Goal: Information Seeking & Learning: Learn about a topic

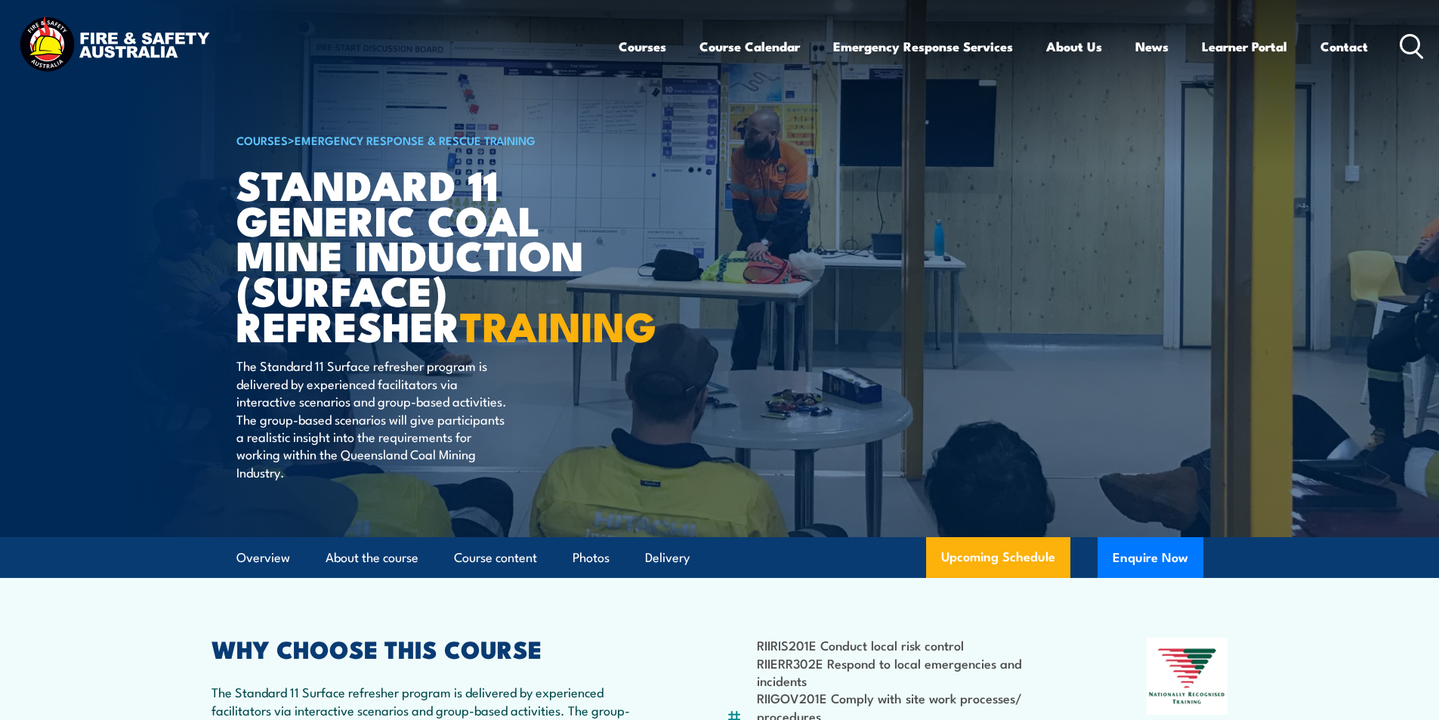
click at [1405, 44] on icon at bounding box center [1411, 46] width 24 height 25
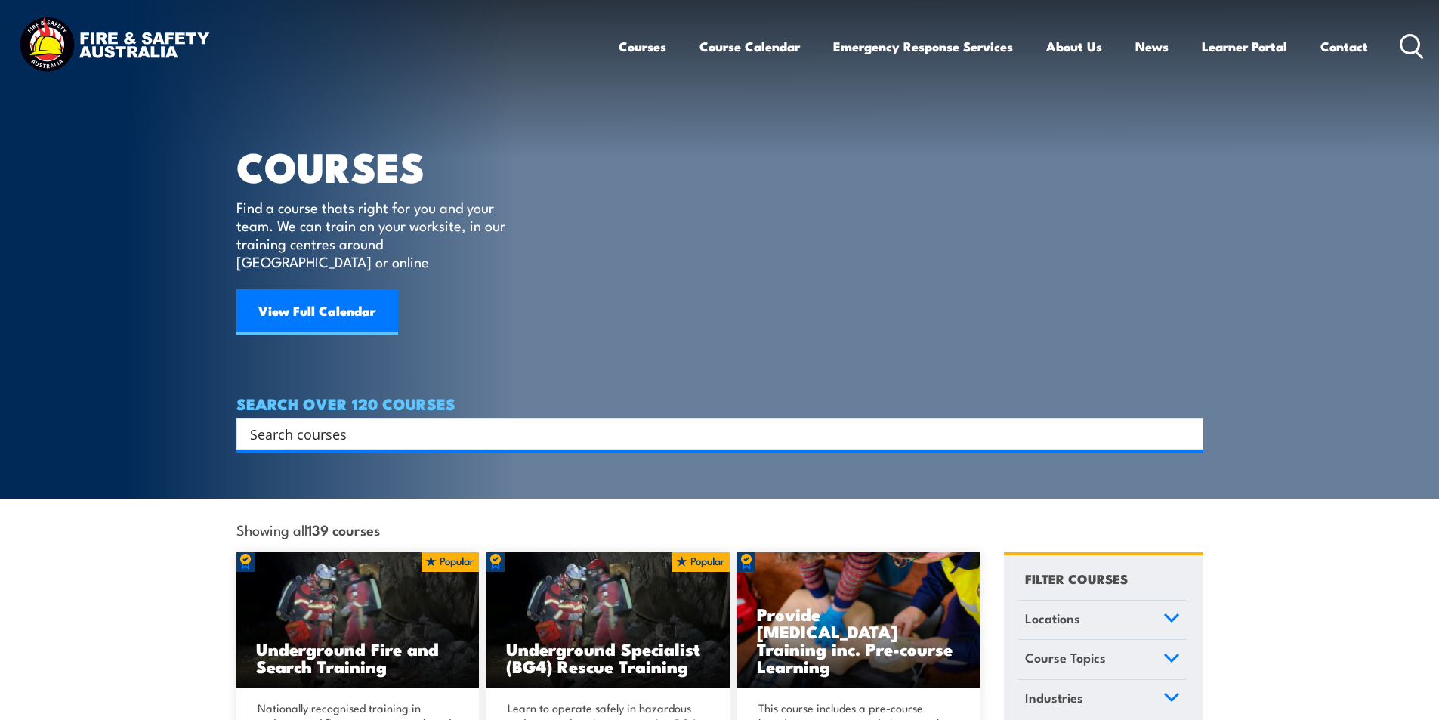
click at [311, 422] on input "Search input" at bounding box center [710, 433] width 920 height 23
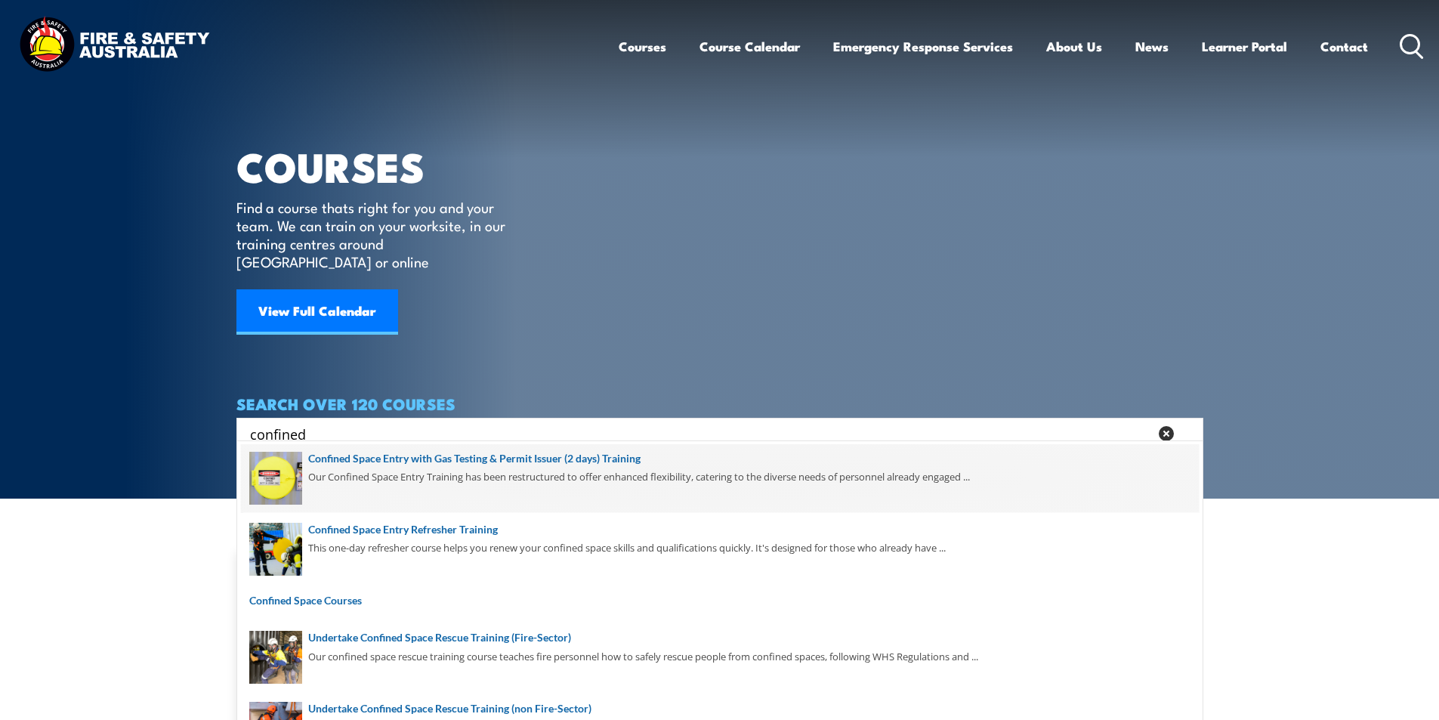
scroll to position [151, 0]
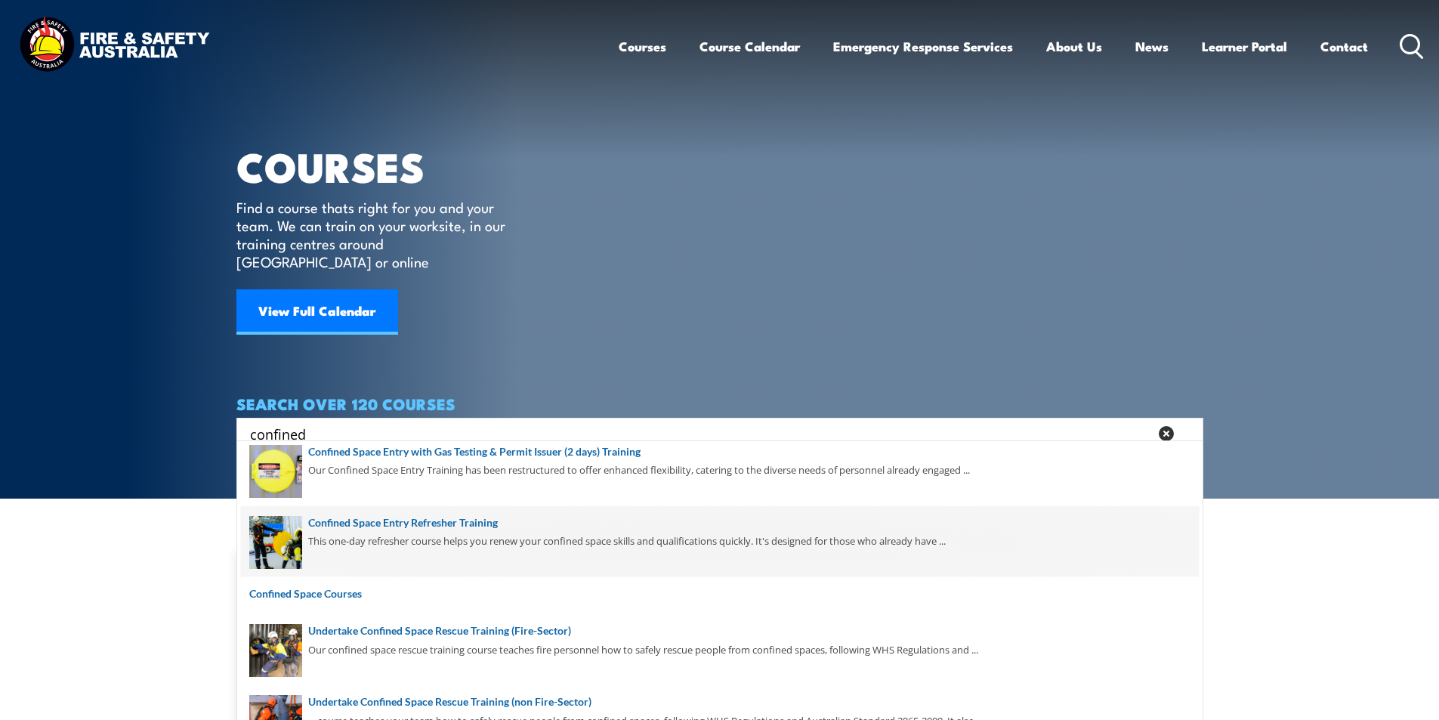
type input "confined"
click at [480, 520] on span at bounding box center [720, 541] width 958 height 71
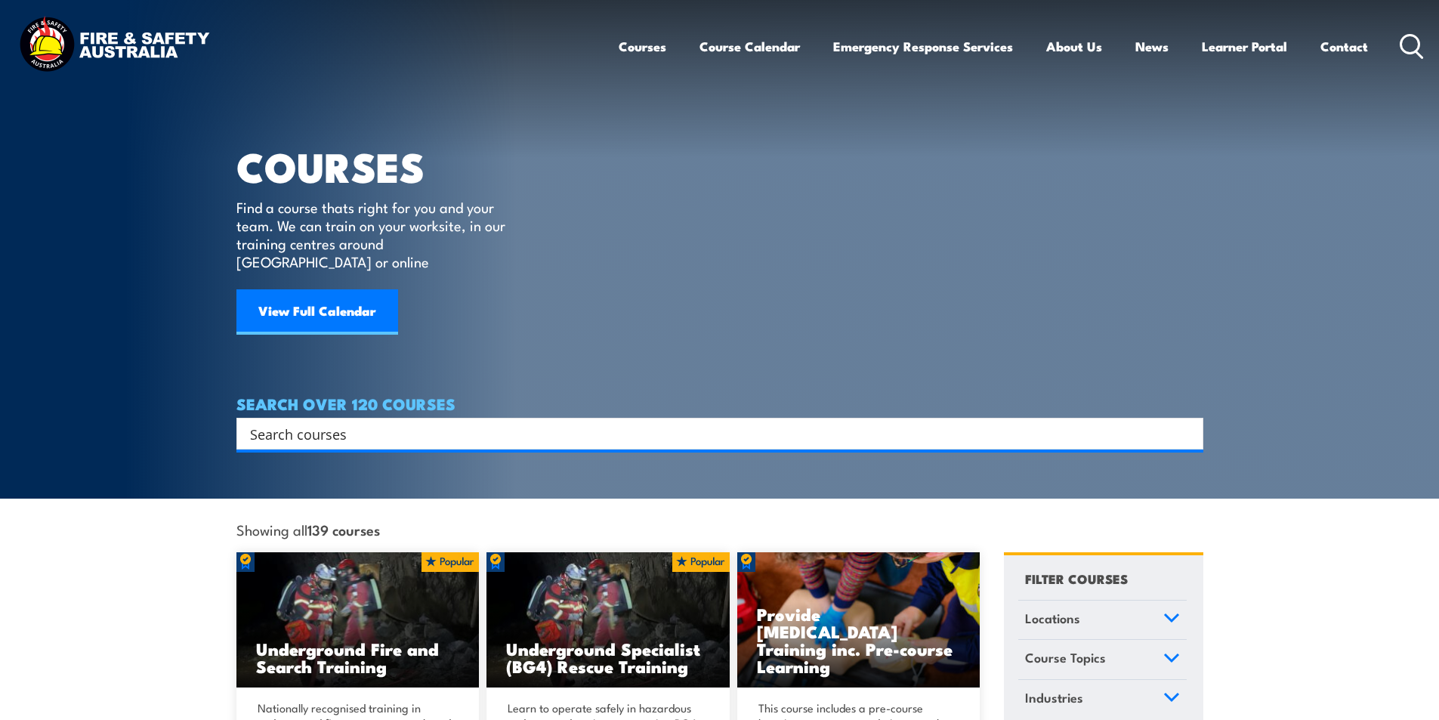
click at [402, 422] on input "Search input" at bounding box center [710, 433] width 920 height 23
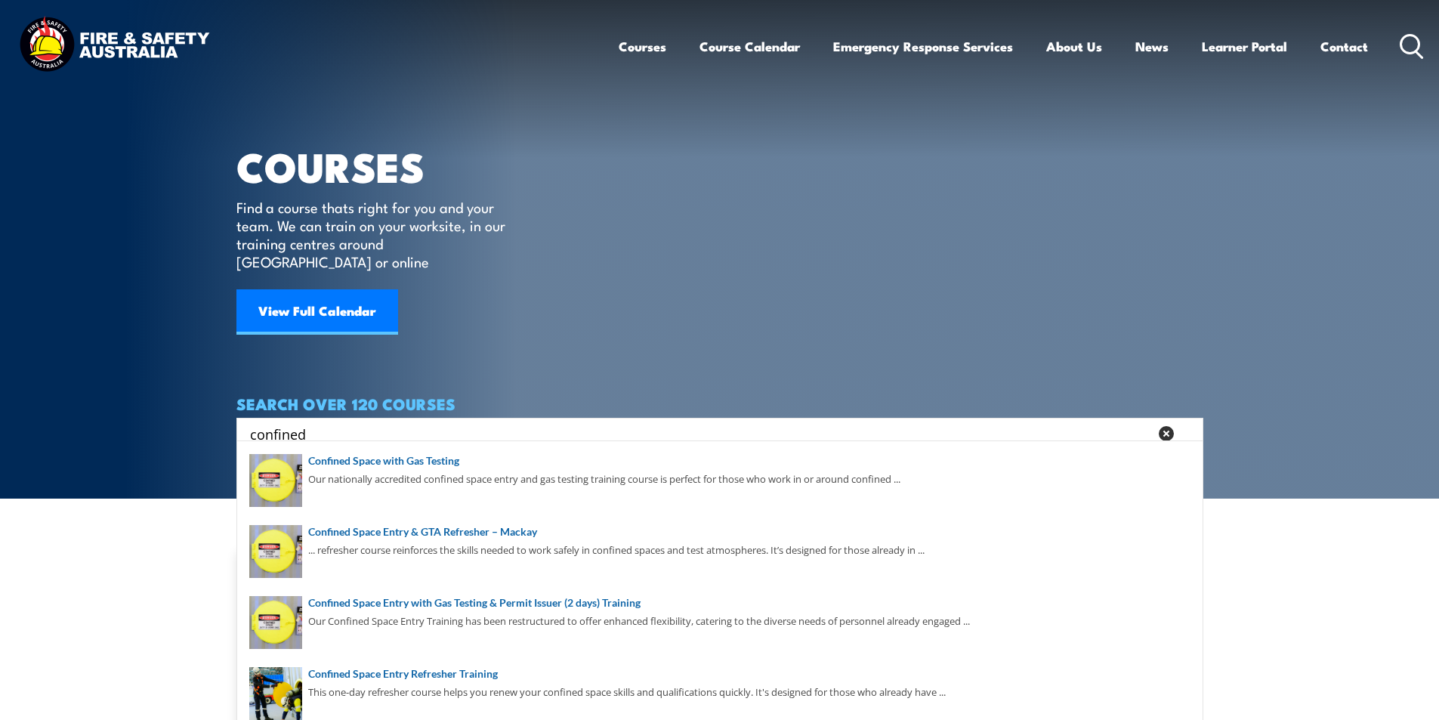
drag, startPoint x: 325, startPoint y: 418, endPoint x: 174, endPoint y: 406, distance: 151.5
click at [174, 406] on section "COURSES Find a course thats right for you and your team. We can train on your w…" at bounding box center [719, 249] width 1439 height 498
drag, startPoint x: 339, startPoint y: 415, endPoint x: 5, endPoint y: 390, distance: 335.4
click at [5, 390] on section "COURSES Find a course thats right for you and your team. We can train on your w…" at bounding box center [719, 249] width 1439 height 498
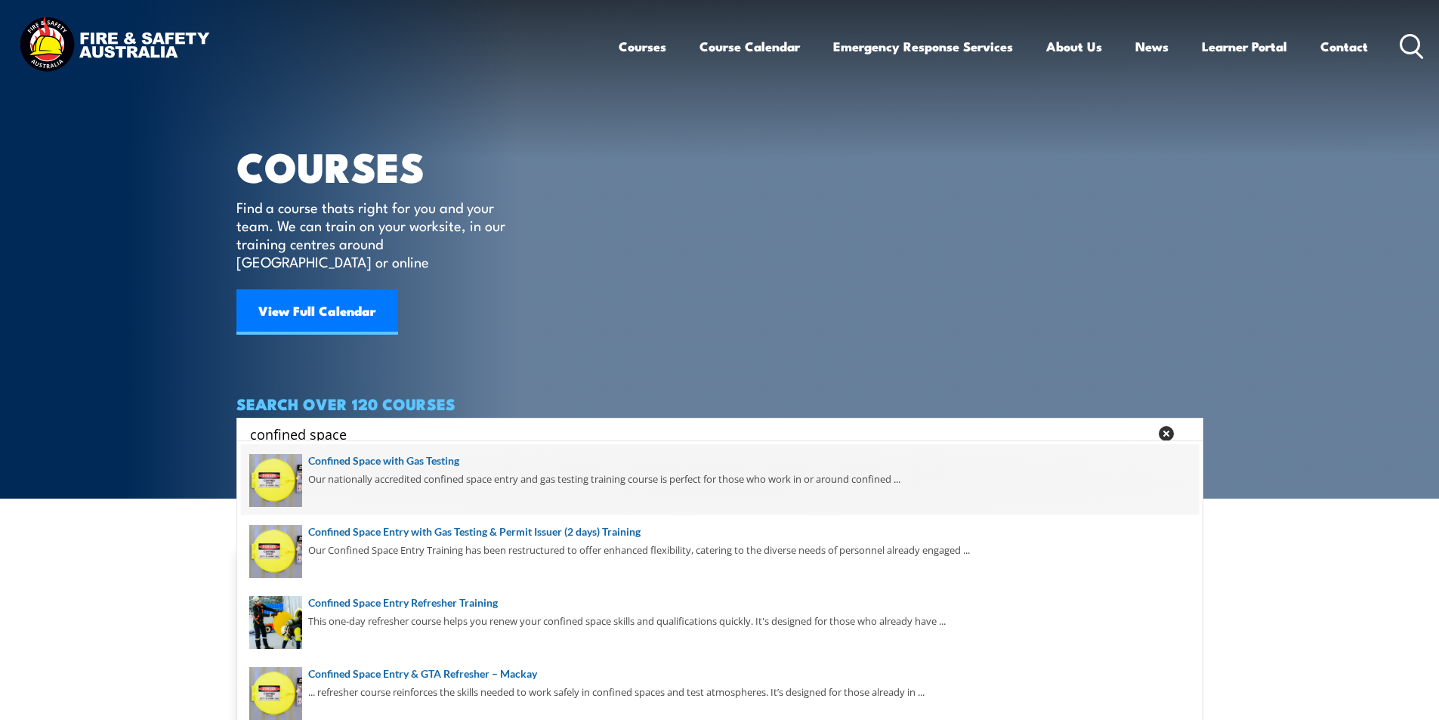
type input "confined space"
click at [441, 463] on span at bounding box center [720, 479] width 958 height 71
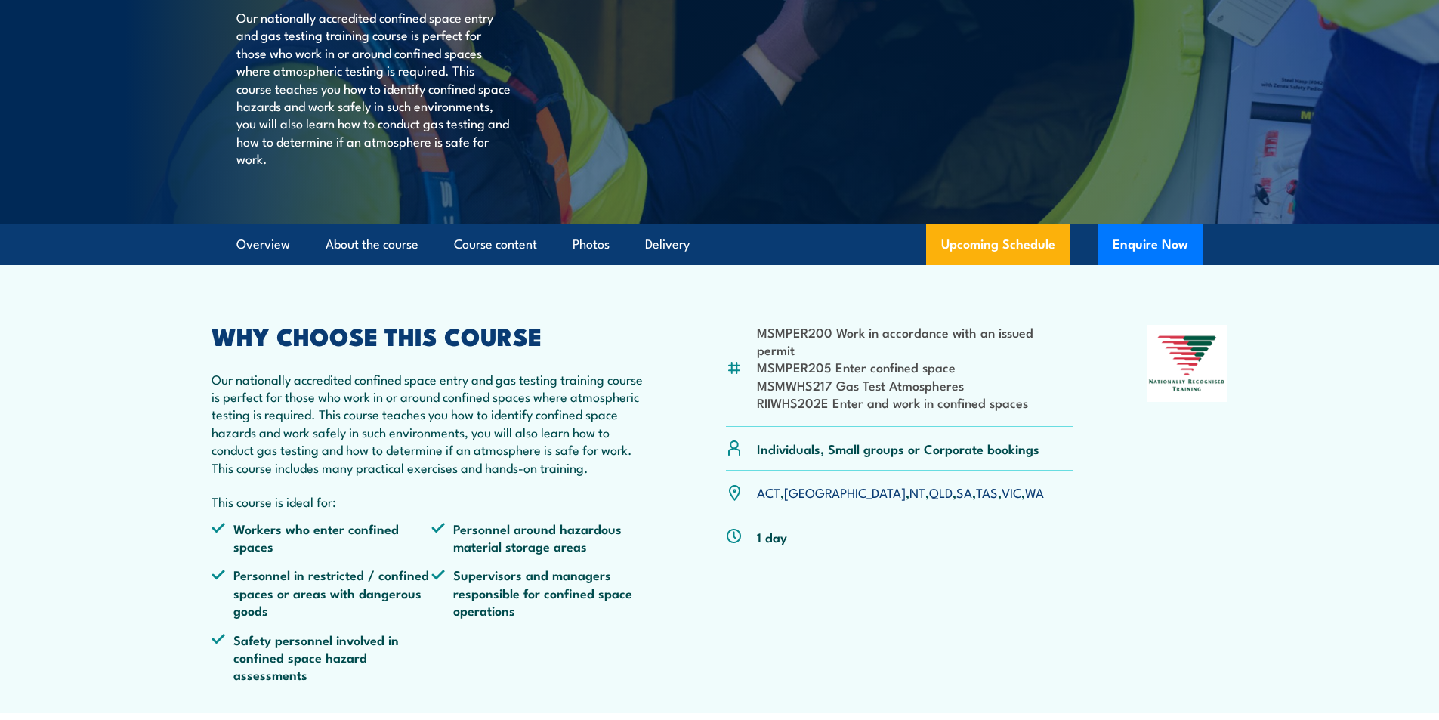
scroll to position [378, 0]
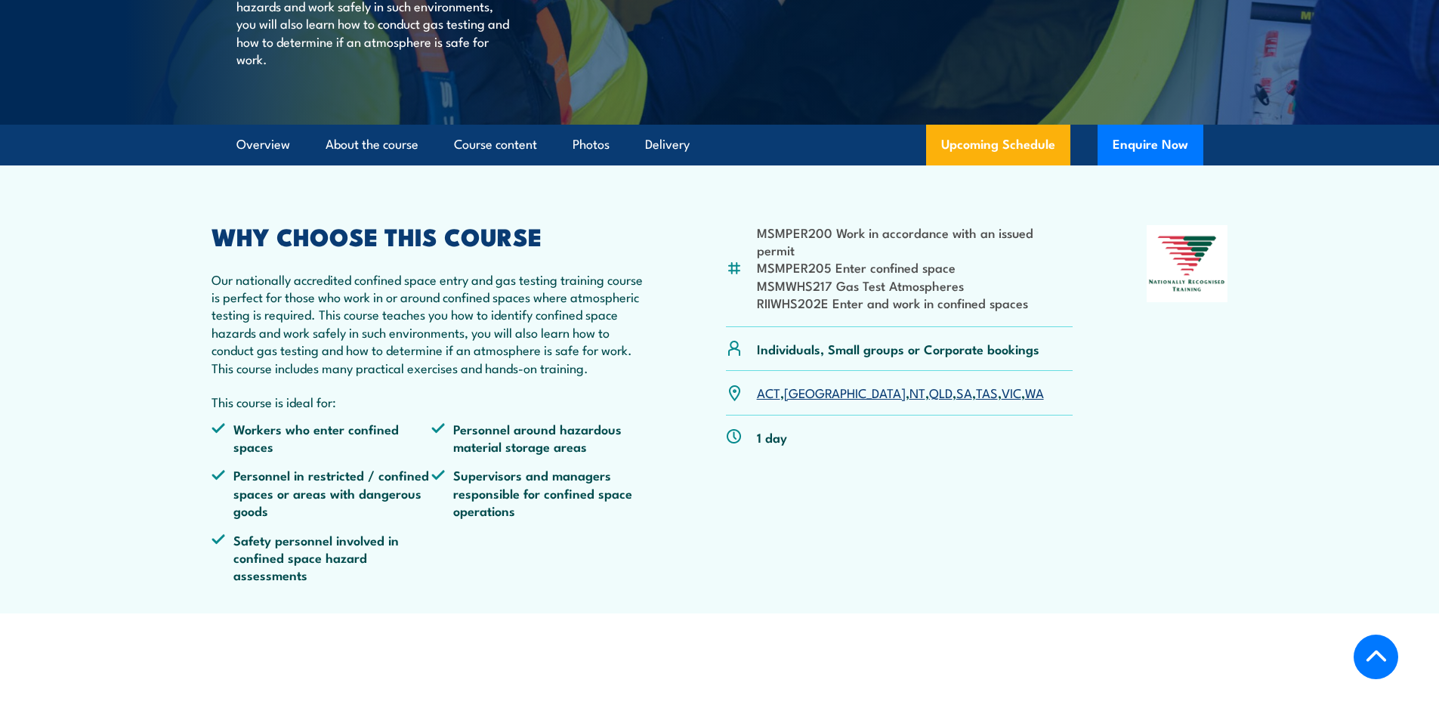
click at [929, 401] on link "QLD" at bounding box center [940, 392] width 23 height 18
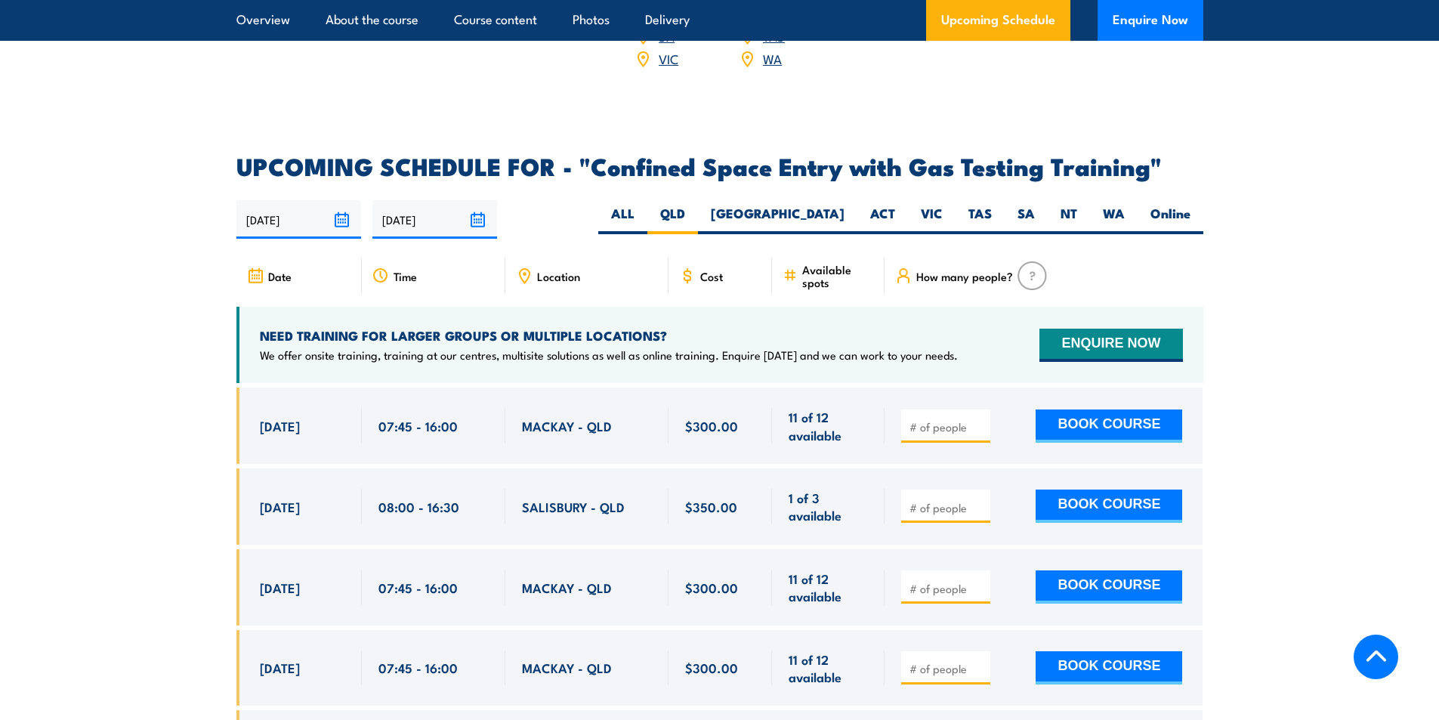
scroll to position [2640, 0]
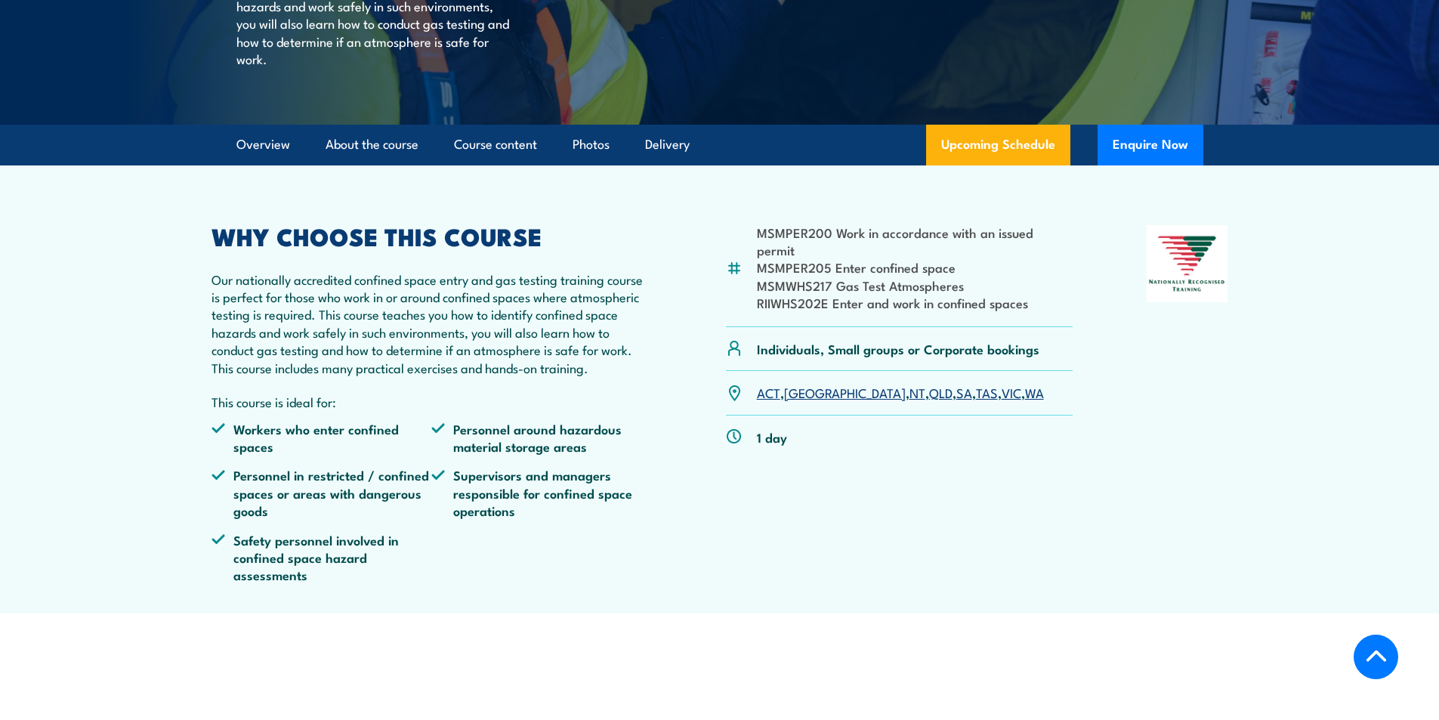
click at [929, 401] on link "QLD" at bounding box center [940, 392] width 23 height 18
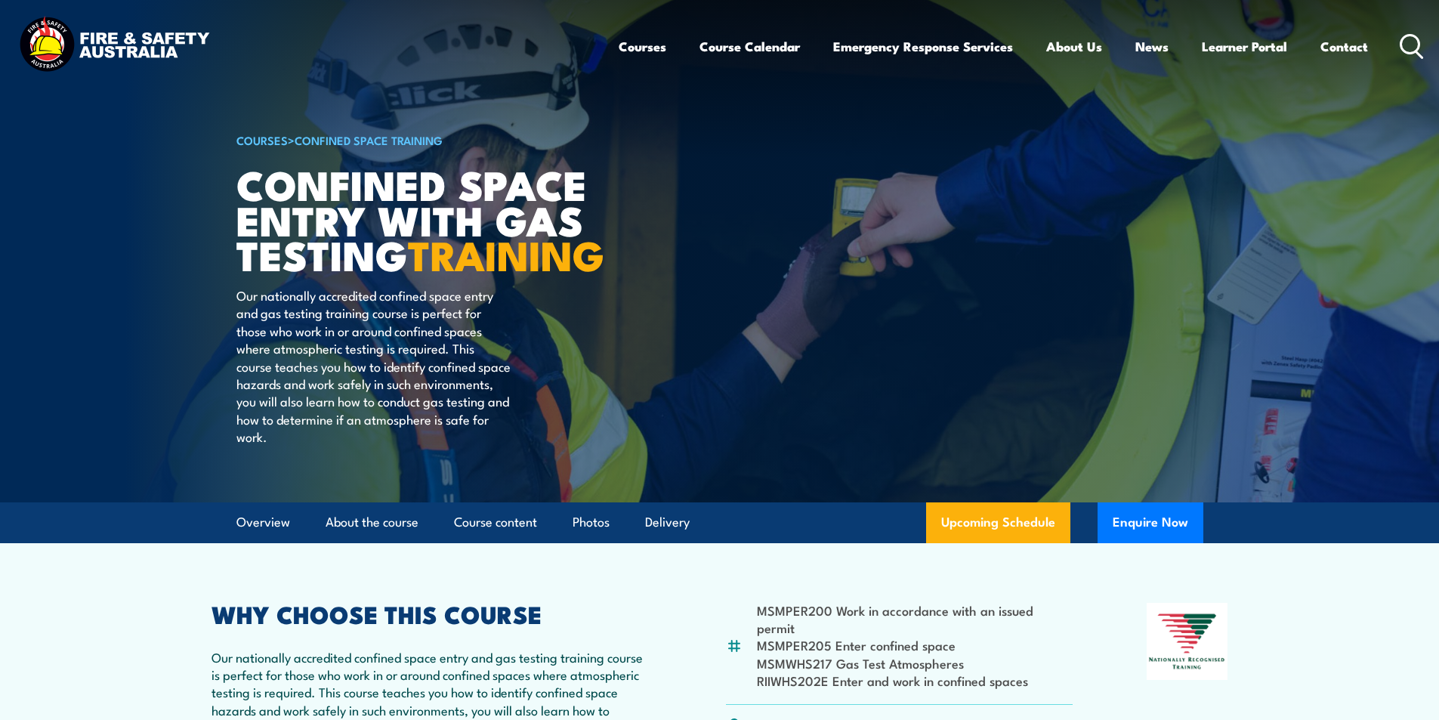
drag, startPoint x: 1404, startPoint y: 38, endPoint x: 1437, endPoint y: 52, distance: 36.2
click at [1406, 38] on icon at bounding box center [1411, 46] width 24 height 25
